Goal: Use online tool/utility: Utilize a website feature to perform a specific function

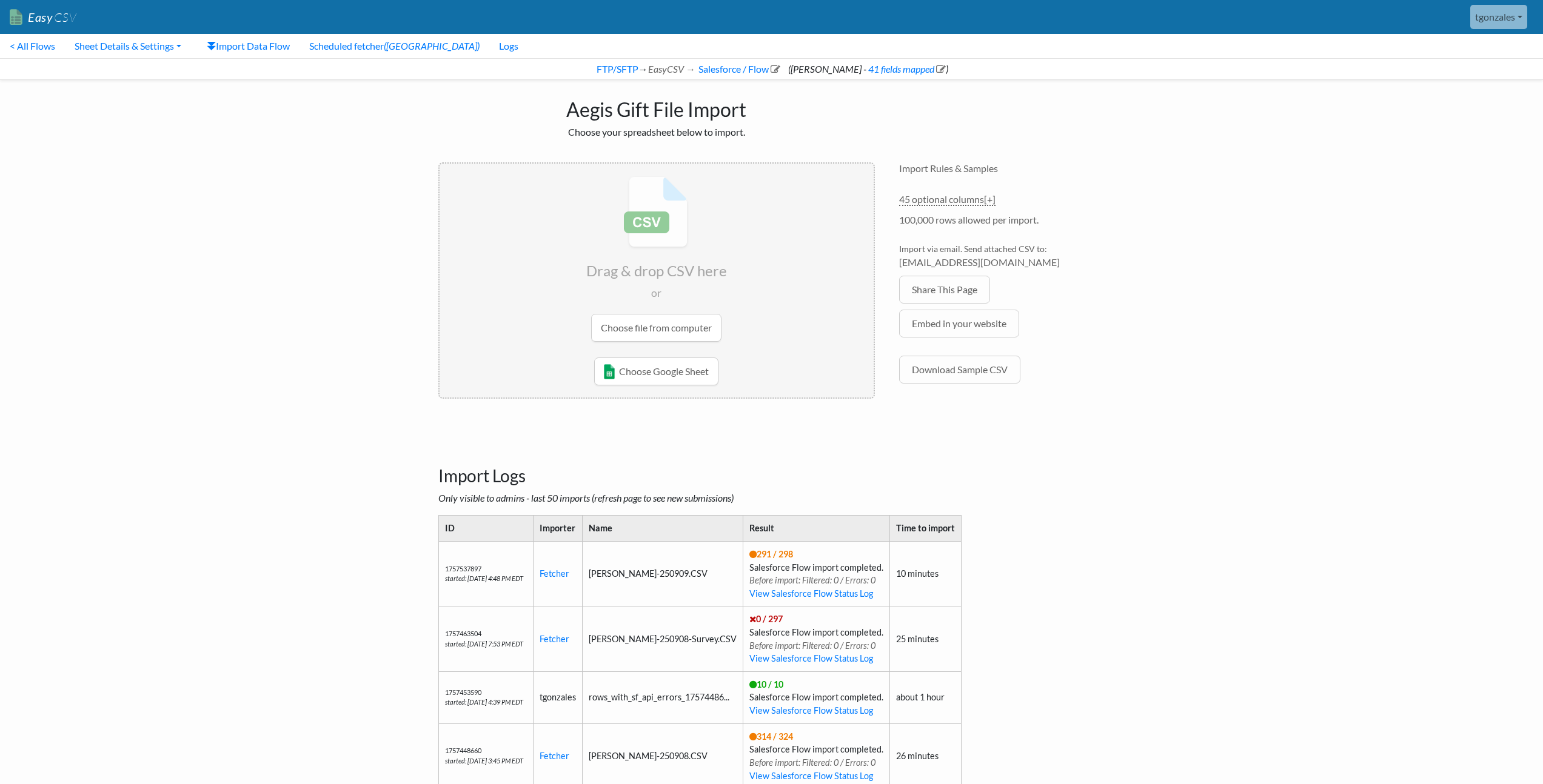
click at [673, 330] on input "file" at bounding box center [656, 259] width 434 height 191
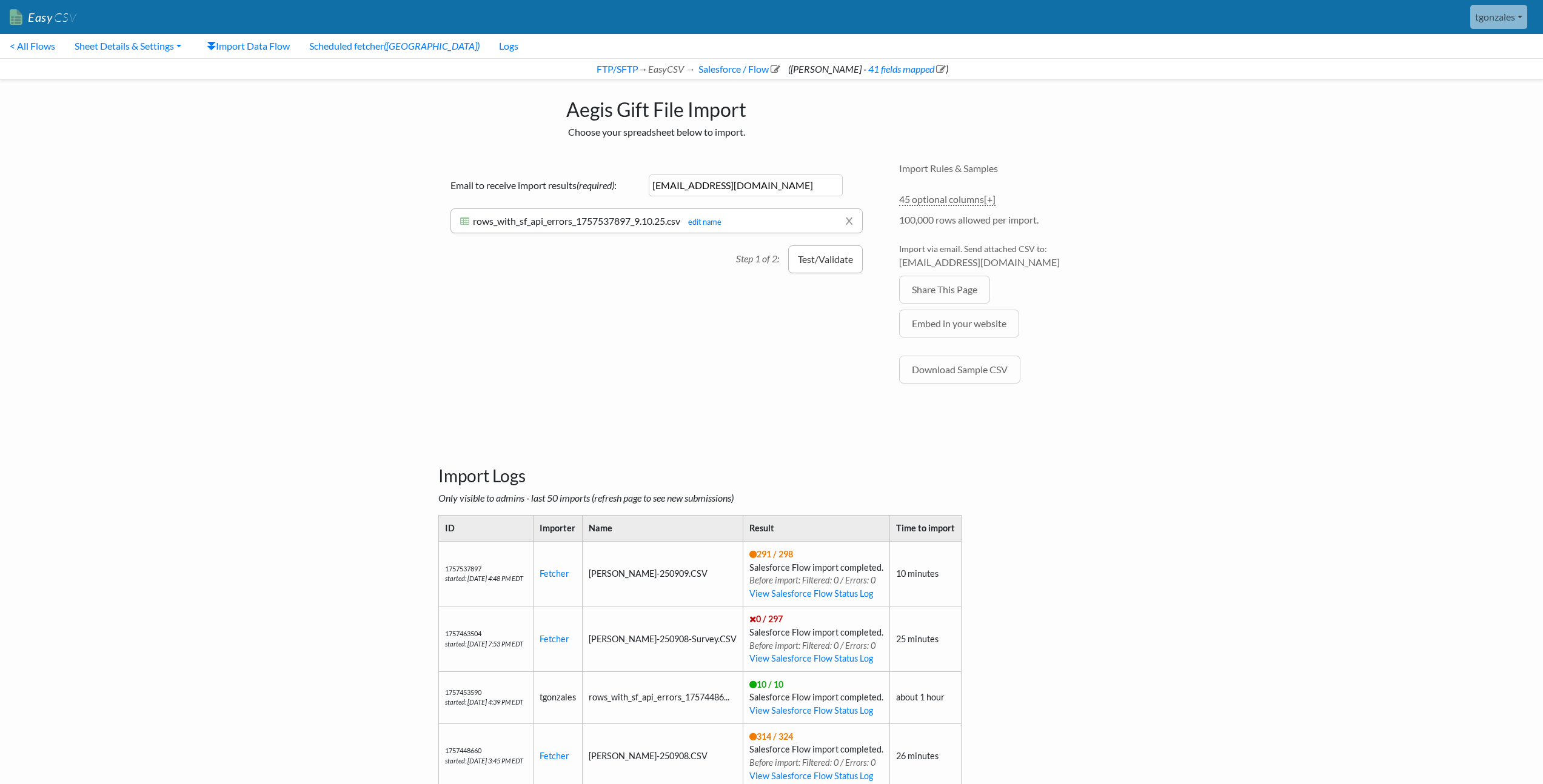
click at [836, 253] on button "Test/Validate" at bounding box center [825, 259] width 75 height 28
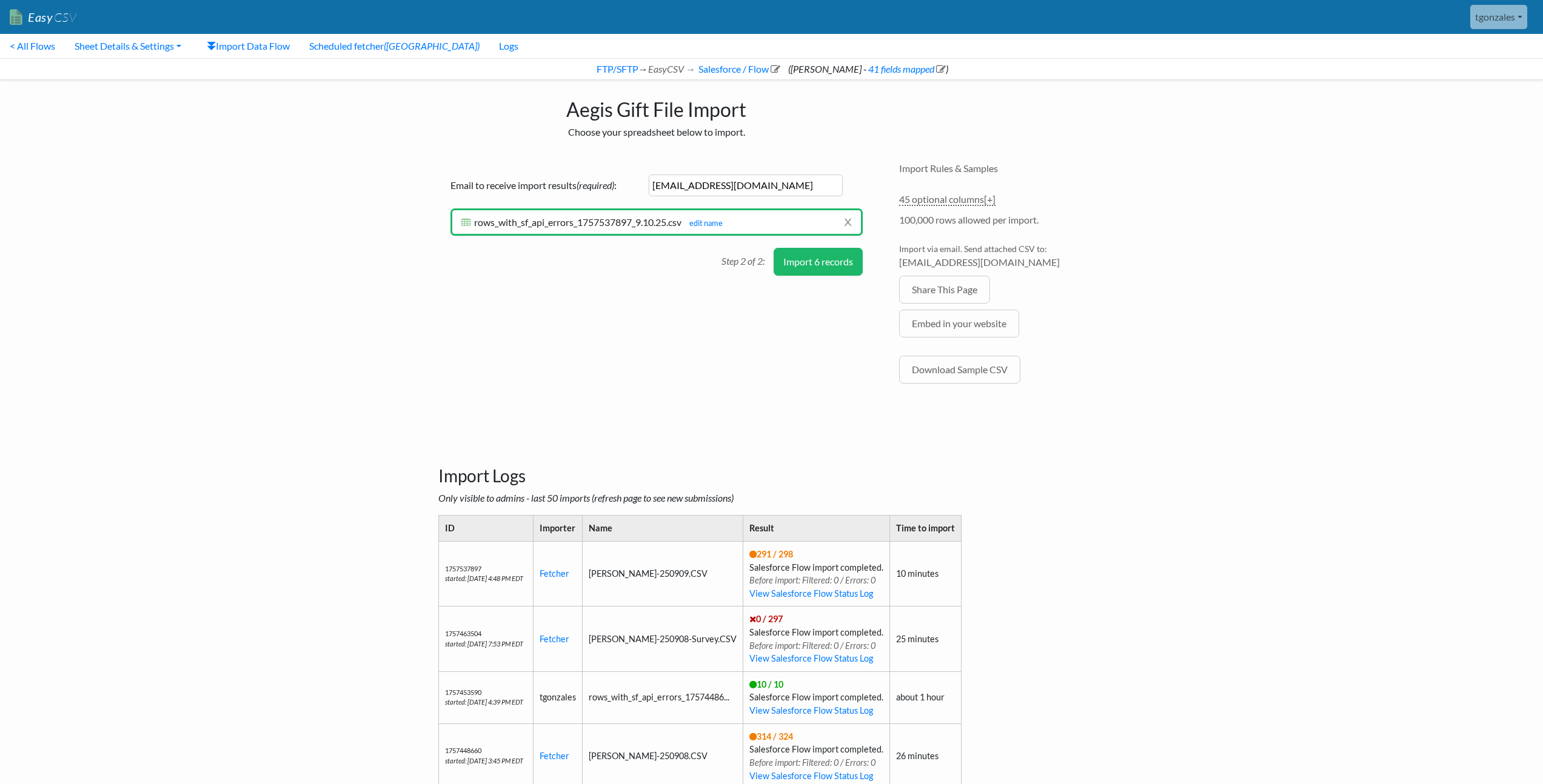
click at [816, 263] on button "Import 6 records" at bounding box center [818, 262] width 89 height 28
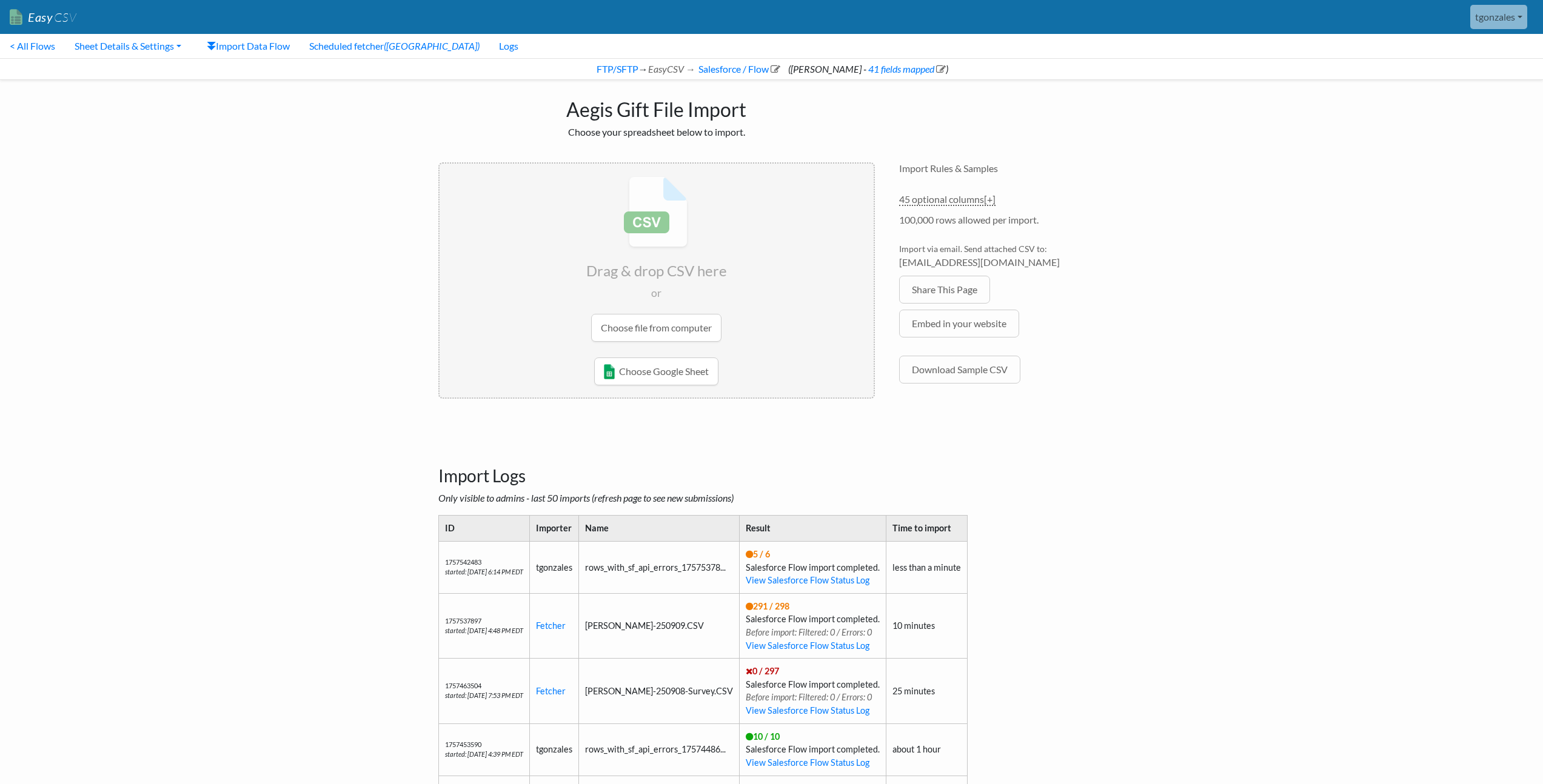
click at [663, 333] on input "file" at bounding box center [656, 259] width 434 height 191
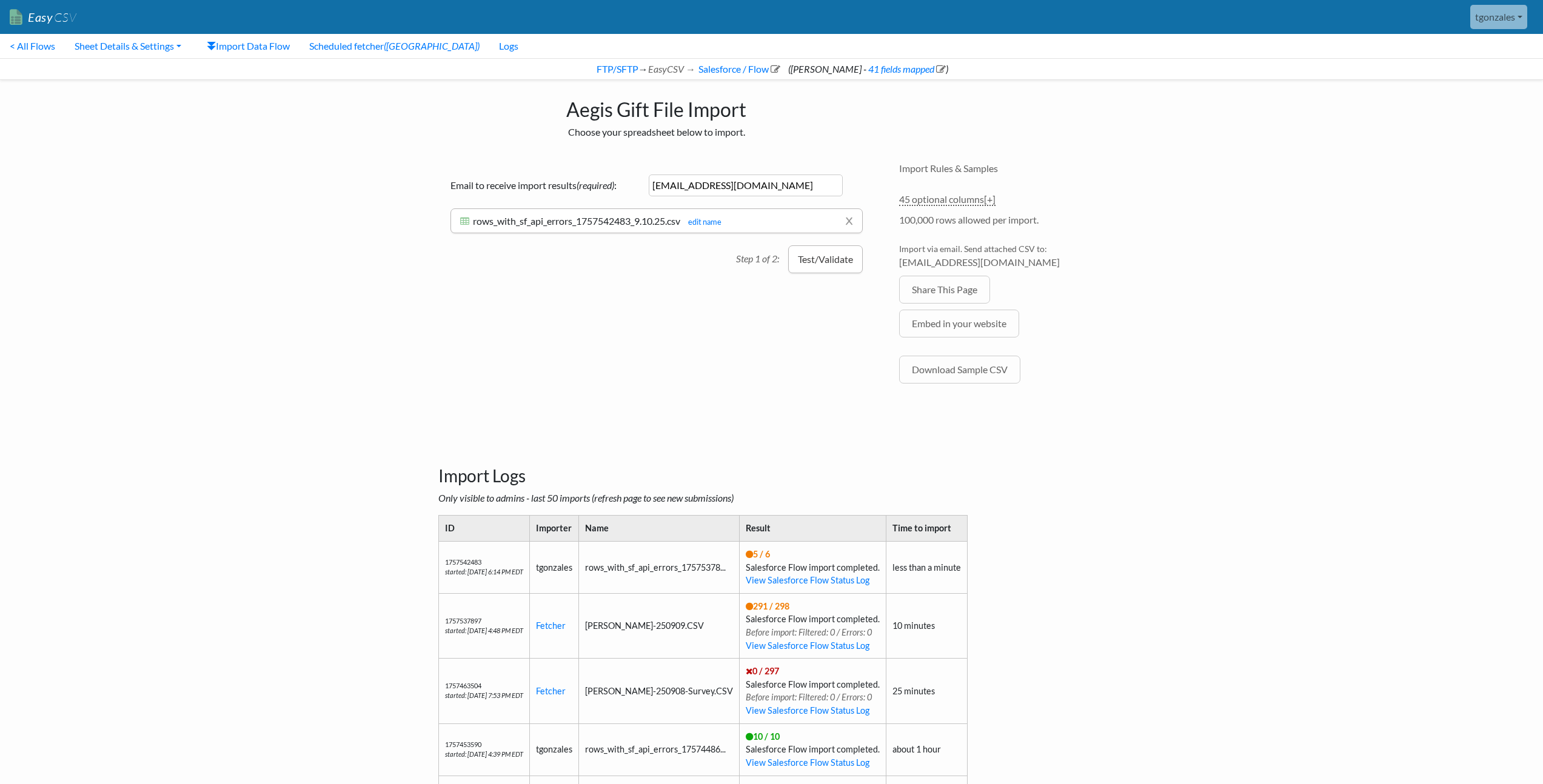
click at [816, 262] on button "Test/Validate" at bounding box center [825, 259] width 75 height 28
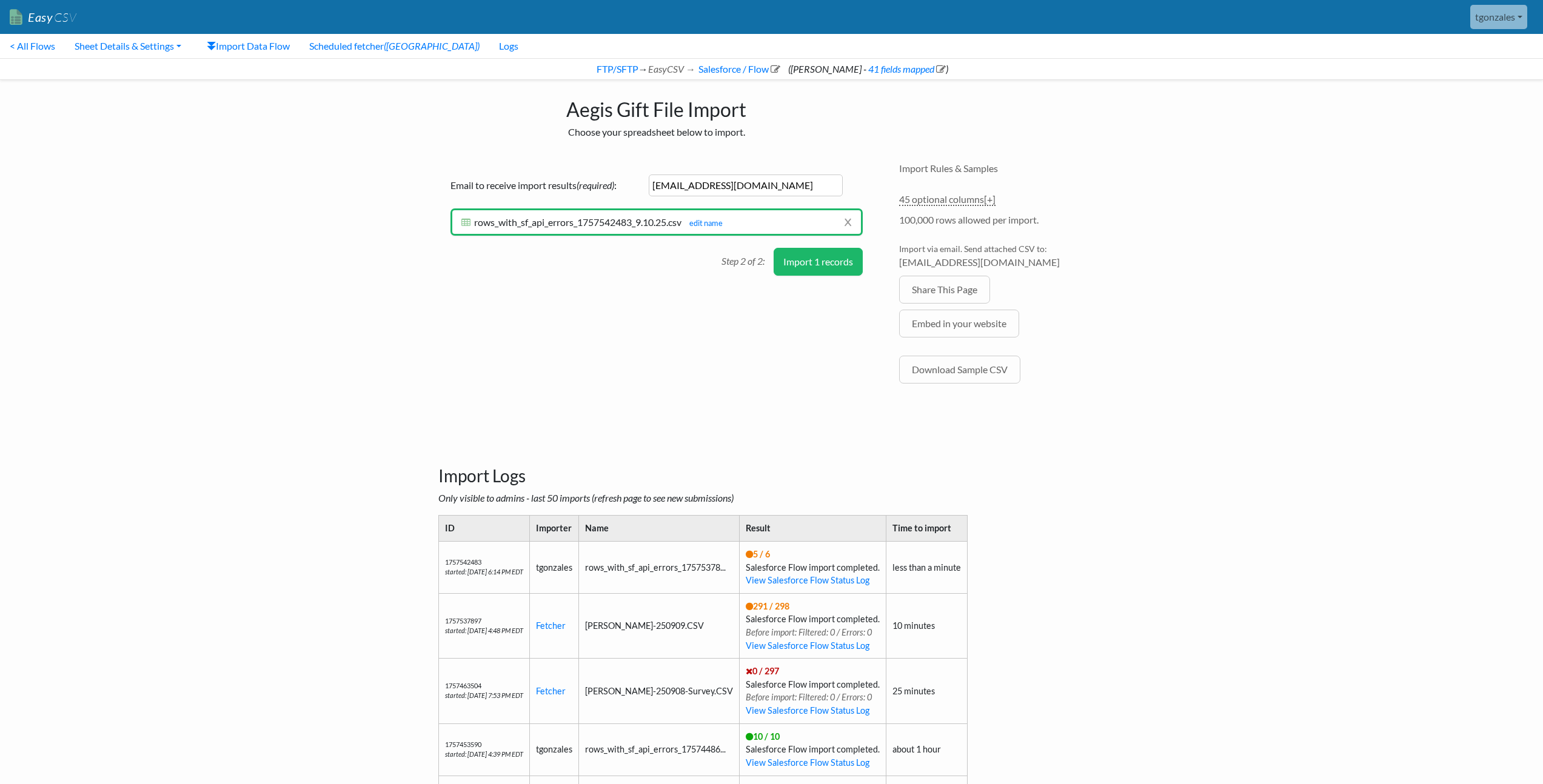
click at [820, 268] on button "Import 1 records" at bounding box center [818, 262] width 89 height 28
